Goal: Task Accomplishment & Management: Use online tool/utility

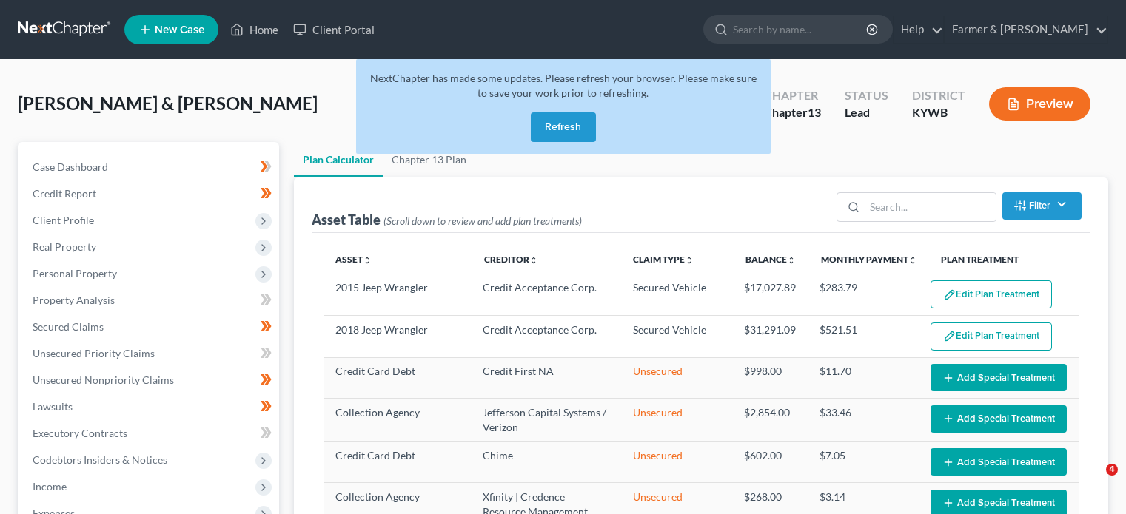
select select "59"
click at [238, 1] on nav "Home New Case Client Portal Farmer & Wright todd@farmerwright.com My Account Se…" at bounding box center [563, 29] width 1126 height 59
click at [574, 125] on button "Refresh" at bounding box center [563, 127] width 65 height 30
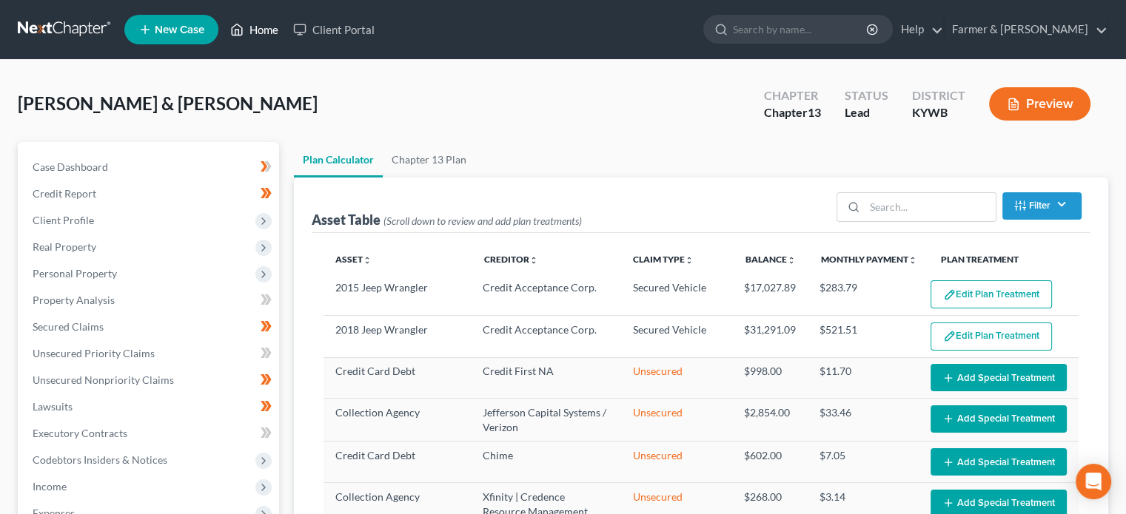
click at [255, 24] on link "Home" at bounding box center [254, 29] width 63 height 27
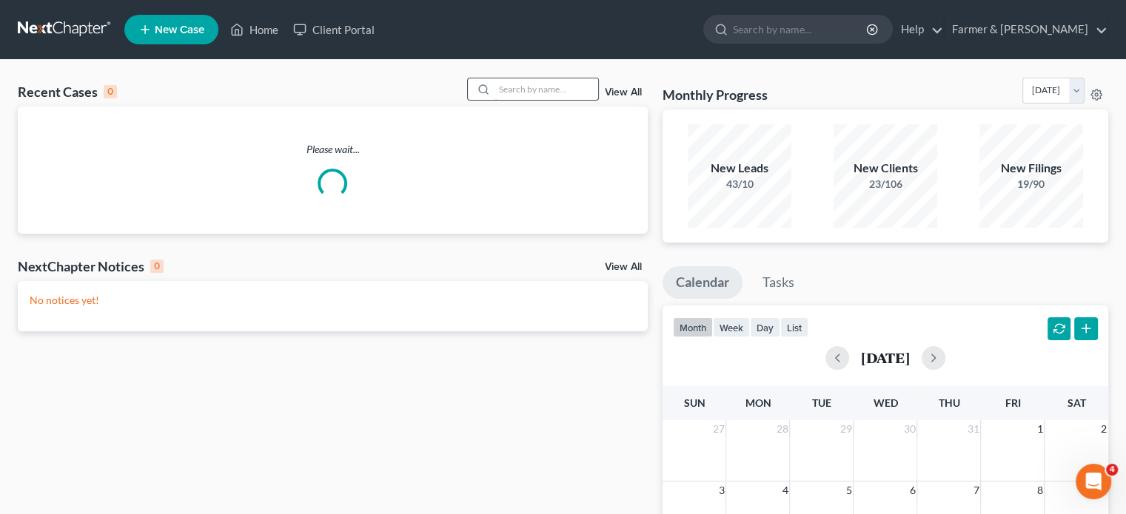
click at [525, 88] on input "search" at bounding box center [546, 88] width 104 height 21
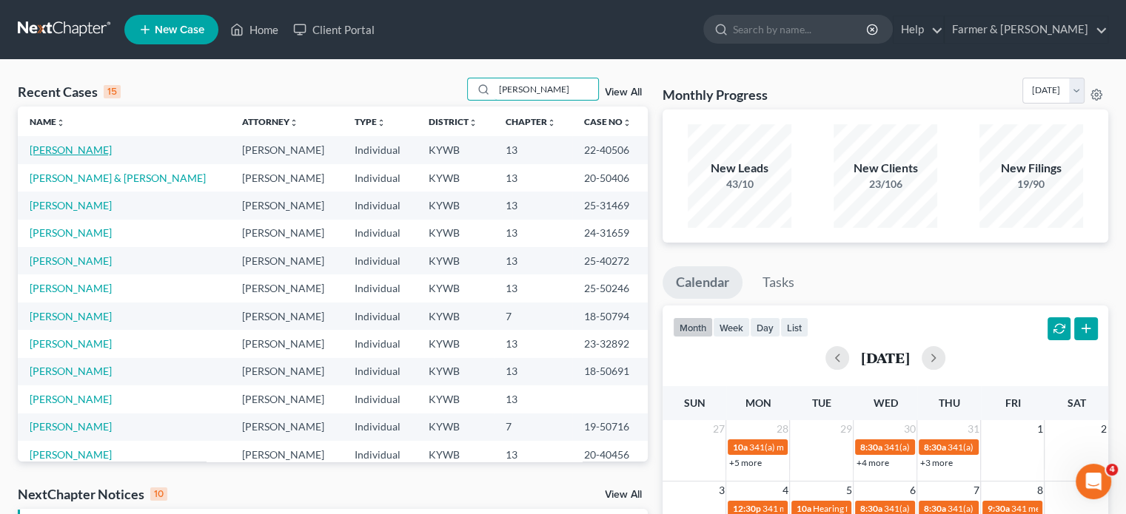
type input "[PERSON_NAME]"
click at [50, 151] on link "[PERSON_NAME]" at bounding box center [71, 150] width 82 height 13
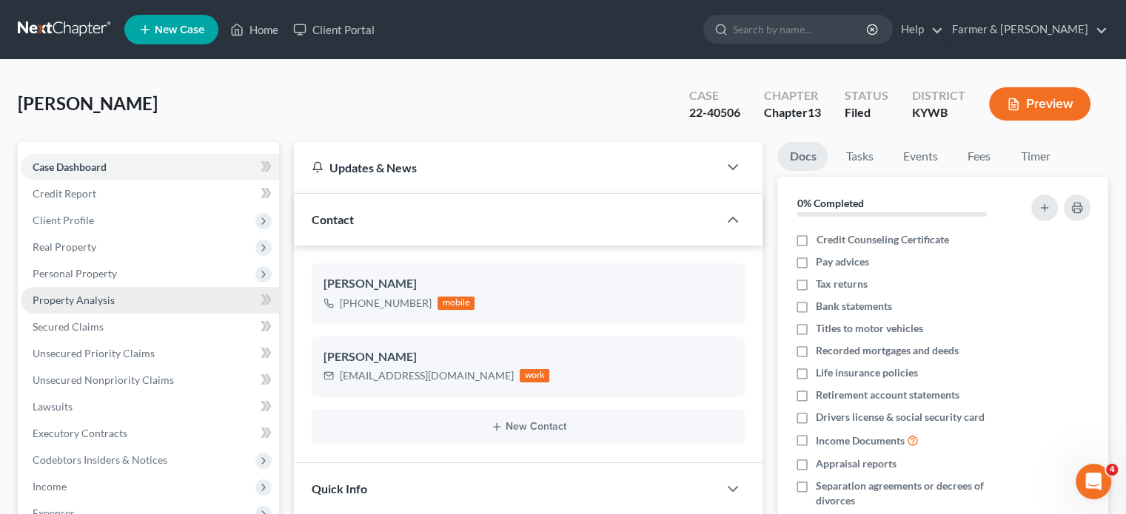
click at [110, 295] on span "Property Analysis" at bounding box center [74, 300] width 82 height 13
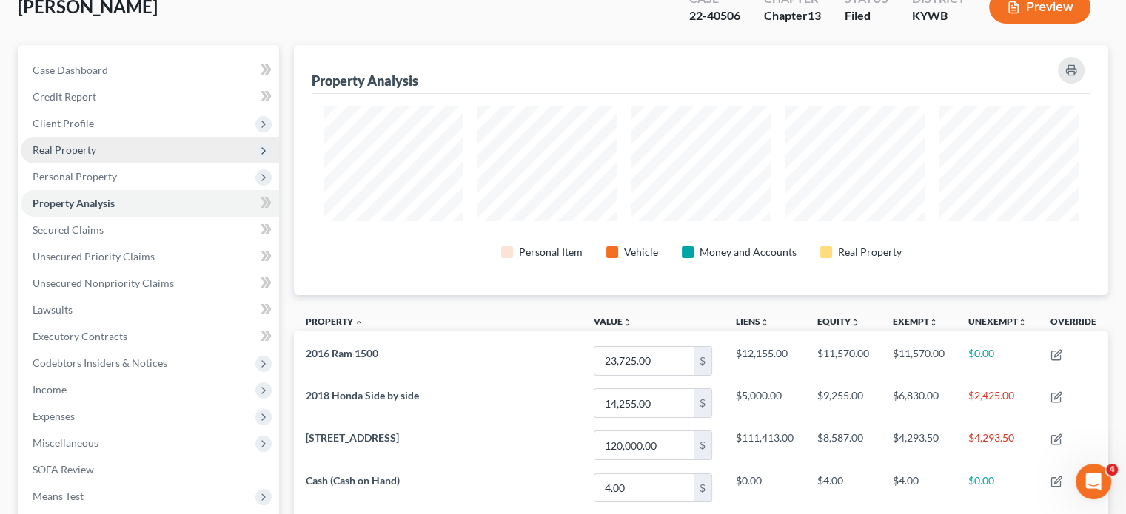
scroll to position [370, 0]
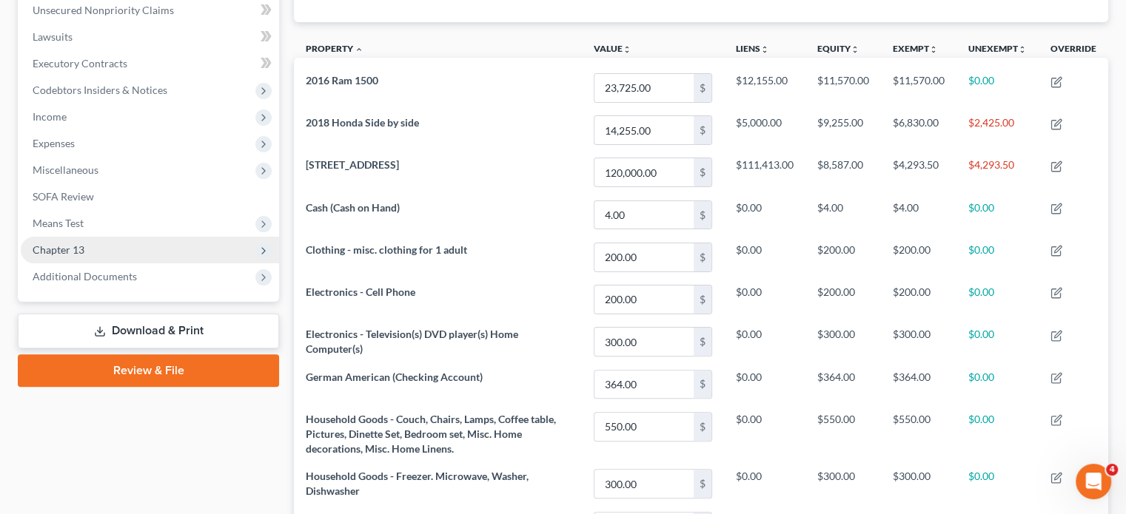
click at [63, 249] on span "Chapter 13" at bounding box center [59, 249] width 52 height 13
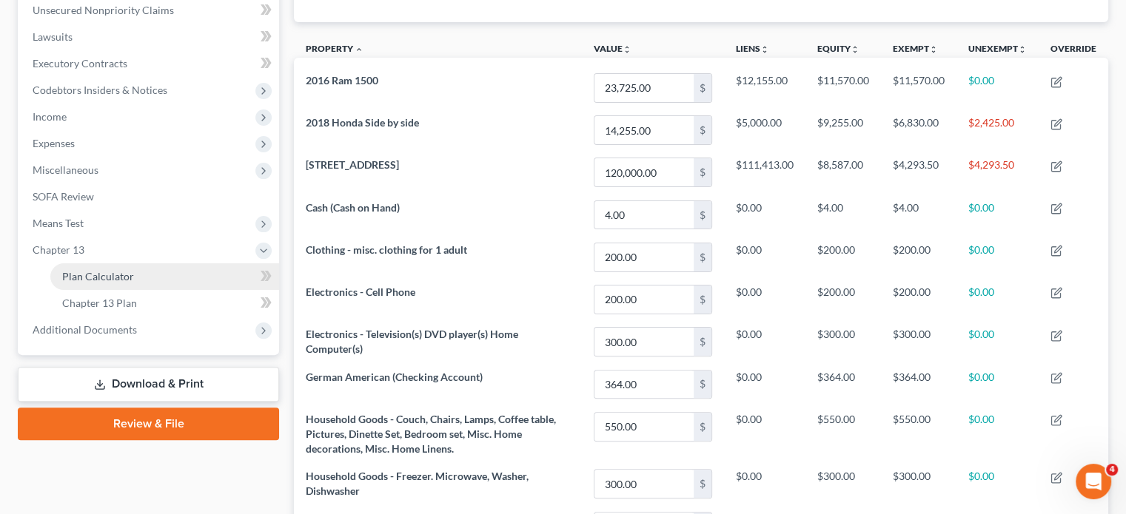
click at [106, 274] on span "Plan Calculator" at bounding box center [98, 276] width 72 height 13
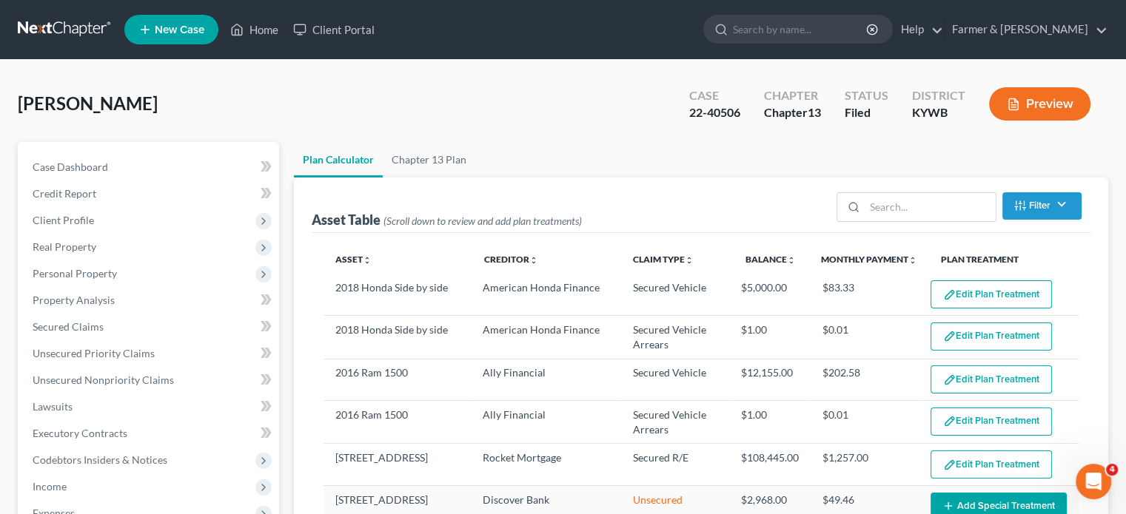
click at [294, 207] on div "Asset Table (Scroll down to review and add plan treatments) Filter Claim Type F…" at bounding box center [701, 413] width 814 height 470
select select "59"
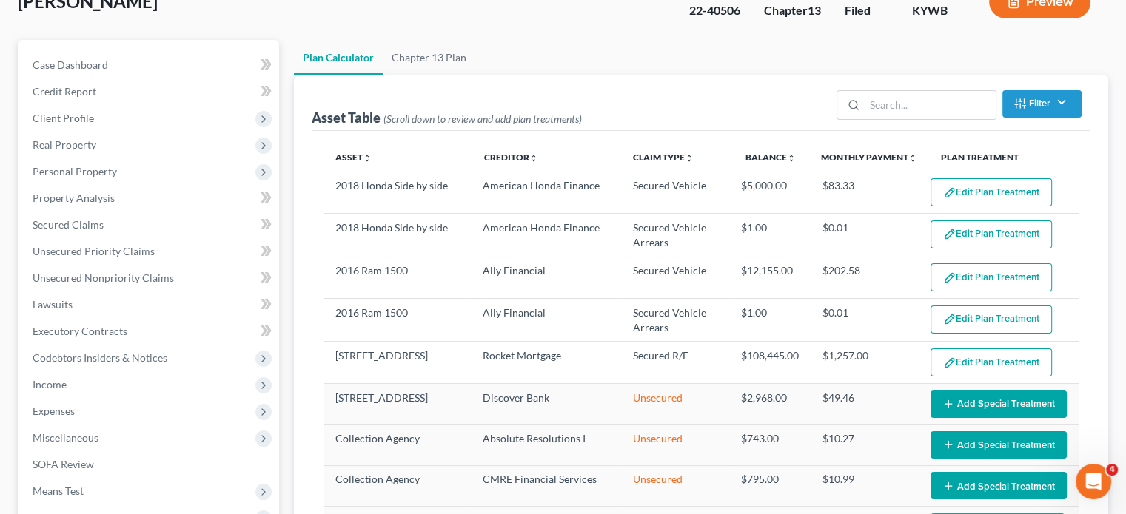
scroll to position [74, 0]
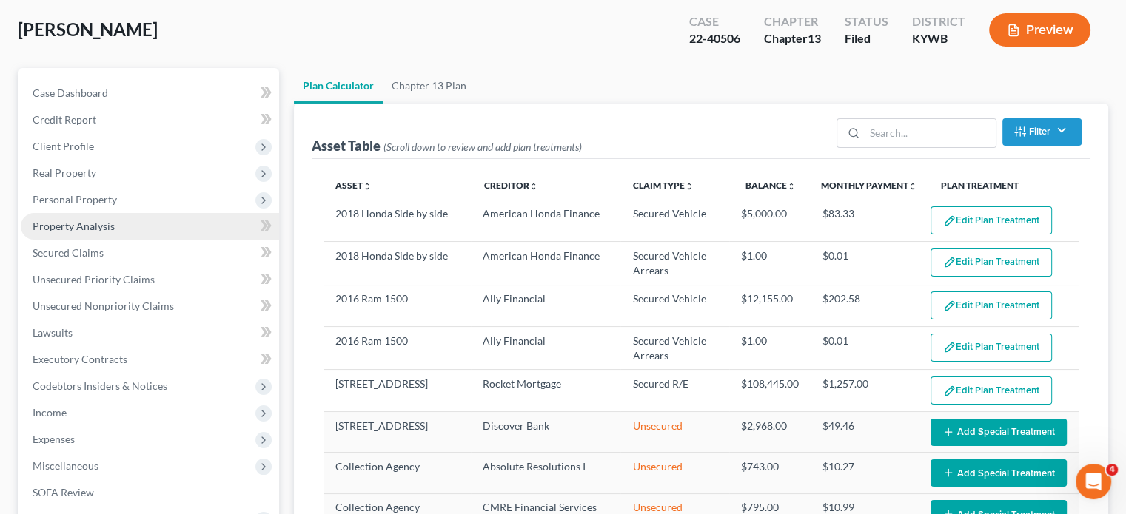
click at [48, 229] on span "Property Analysis" at bounding box center [74, 226] width 82 height 13
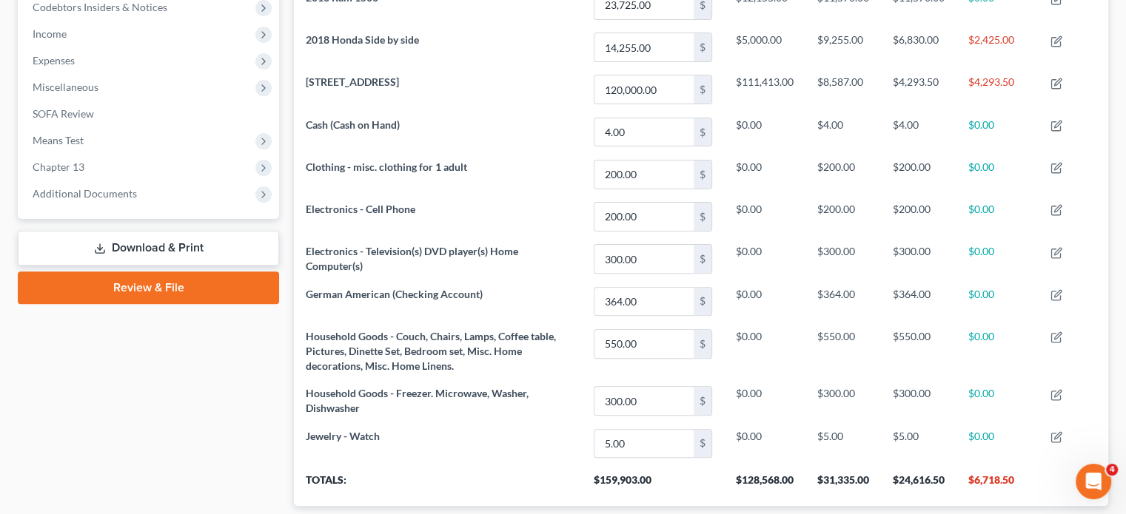
scroll to position [175, 0]
